Goal: Navigation & Orientation: Find specific page/section

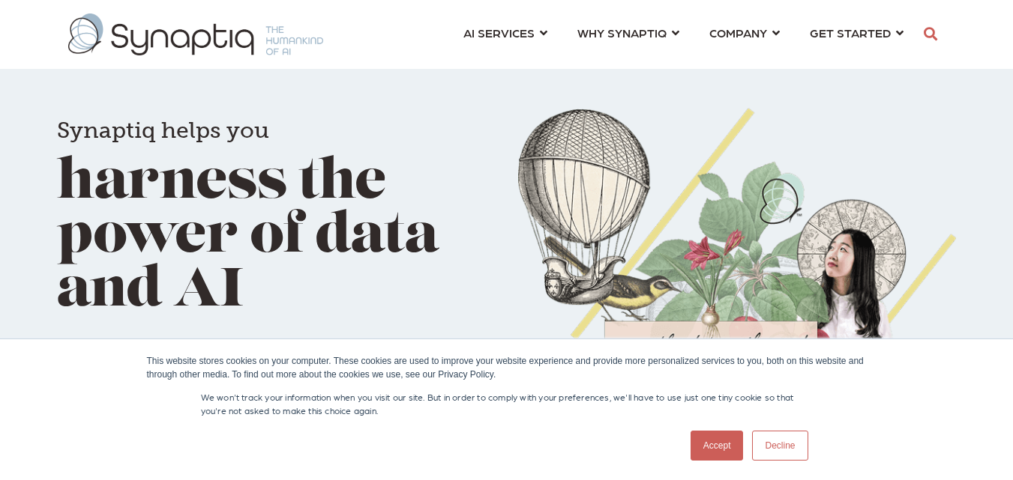
scroll to position [0, 7]
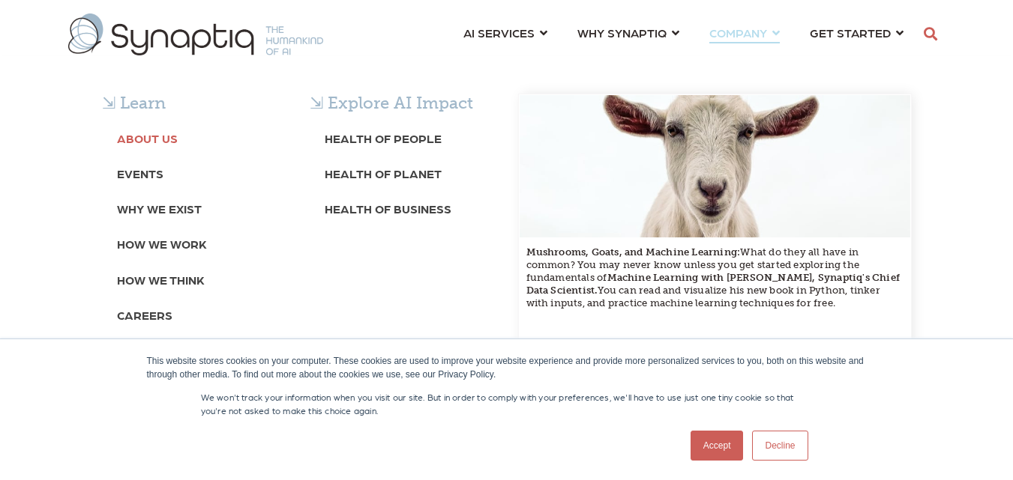
click at [151, 135] on b "About Us" at bounding box center [147, 138] width 61 height 14
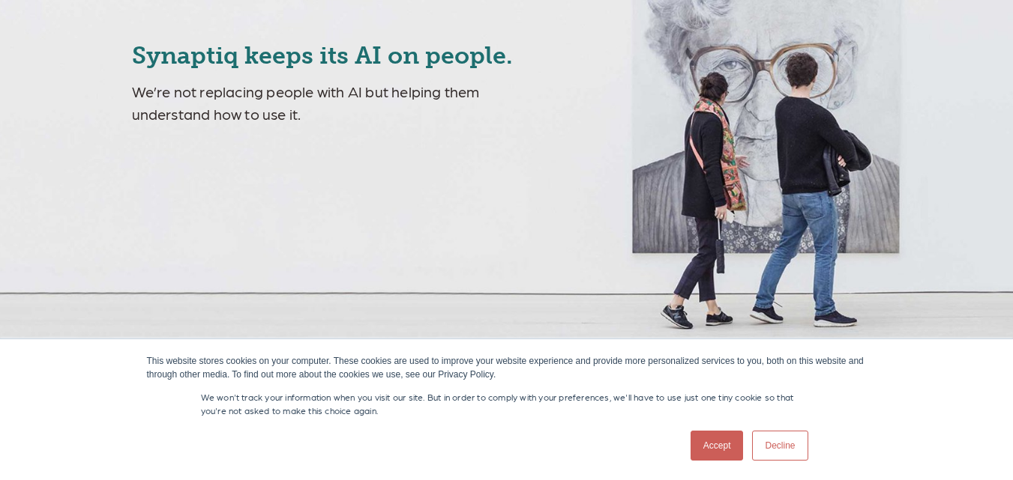
scroll to position [225, 0]
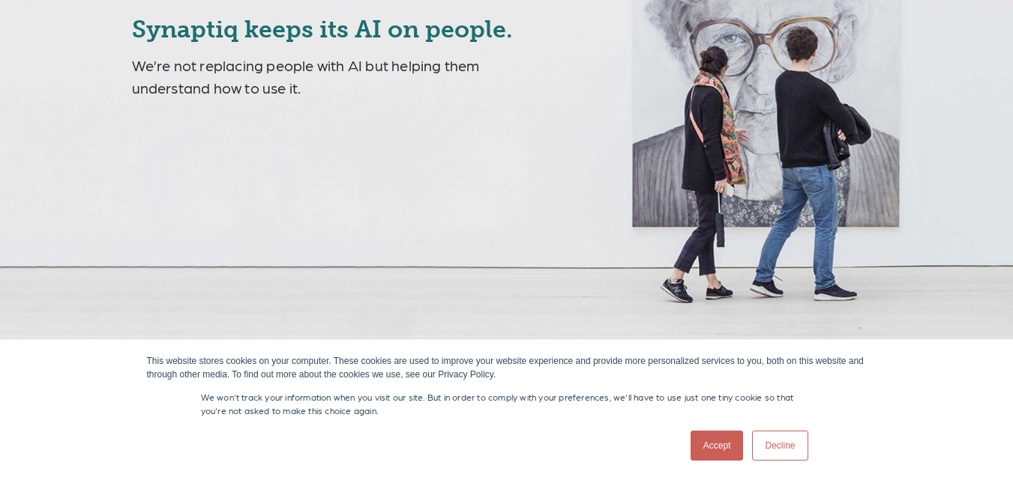
click at [773, 439] on link "Decline" at bounding box center [779, 446] width 55 height 30
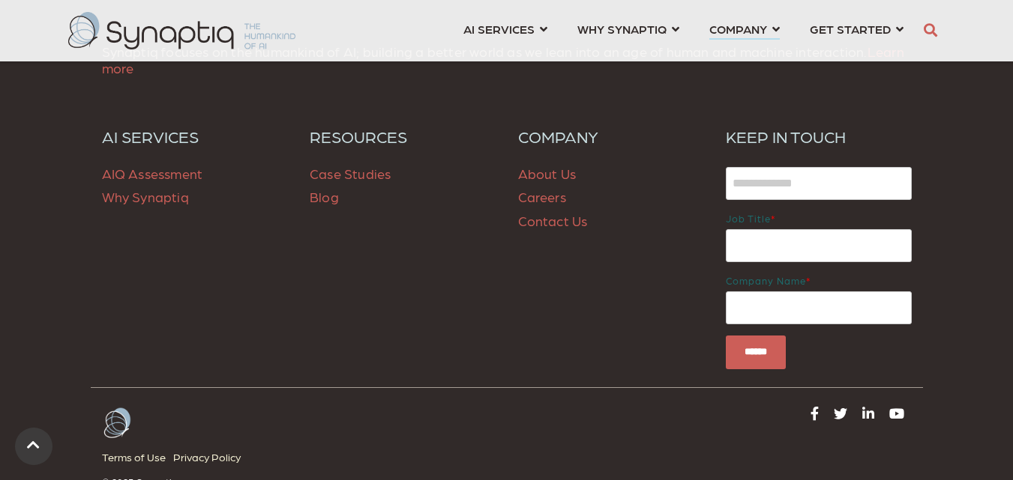
scroll to position [5636, 0]
